Goal: Manage account settings

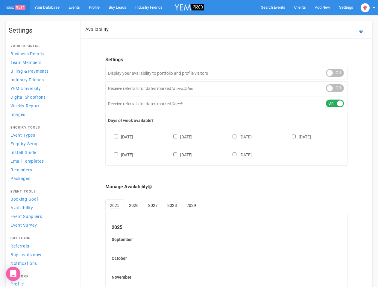
click at [189, 144] on div "[DATE] [DATE] [DATE] [DATE] [DATE] [DATE] [DATE]" at bounding box center [226, 143] width 237 height 36
click at [273, 7] on span "Search Events" at bounding box center [273, 7] width 24 height 4
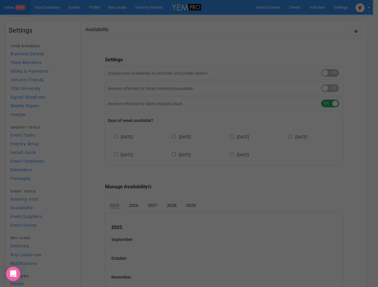
click at [0, 0] on div "Loading..." at bounding box center [0, 0] width 0 height 0
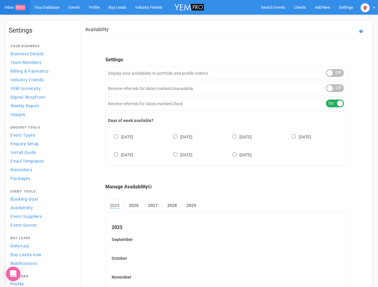
click at [308, 19] on body "Search Events Clients Add New New Client New Event New Enquiry Settings [GEOGRA…" at bounding box center [189, 173] width 378 height 346
click at [368, 7] on img at bounding box center [364, 7] width 9 height 9
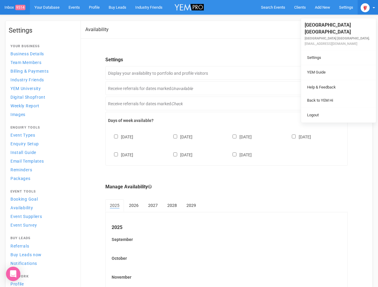
click at [335, 80] on li at bounding box center [338, 80] width 75 height 0
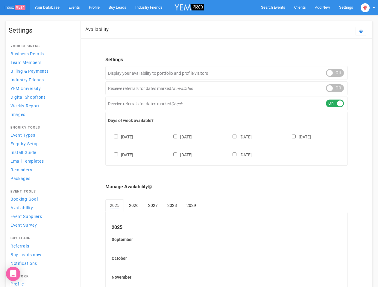
click at [335, 88] on div "ON OFF" at bounding box center [335, 88] width 18 height 8
click at [335, 103] on div "ON OFF" at bounding box center [335, 104] width 18 height 8
click at [226, 145] on div "[DATE] [DATE] [DATE] [DATE] [DATE] [DATE] [DATE]" at bounding box center [226, 143] width 237 height 36
